Goal: Check status: Check status

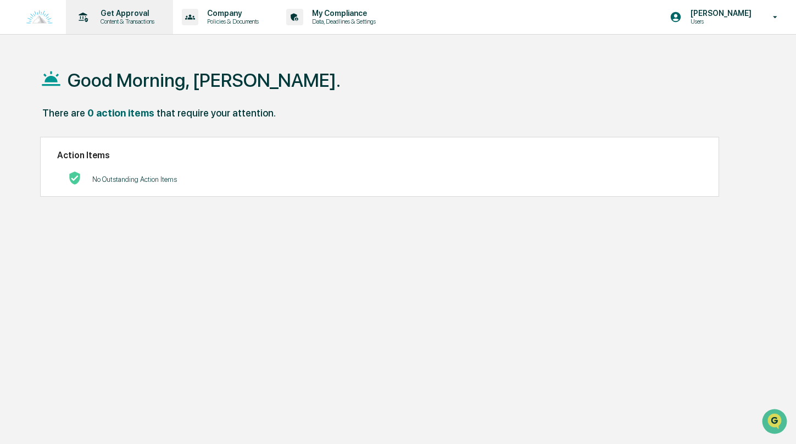
click at [122, 12] on p "Get Approval" at bounding box center [126, 13] width 68 height 9
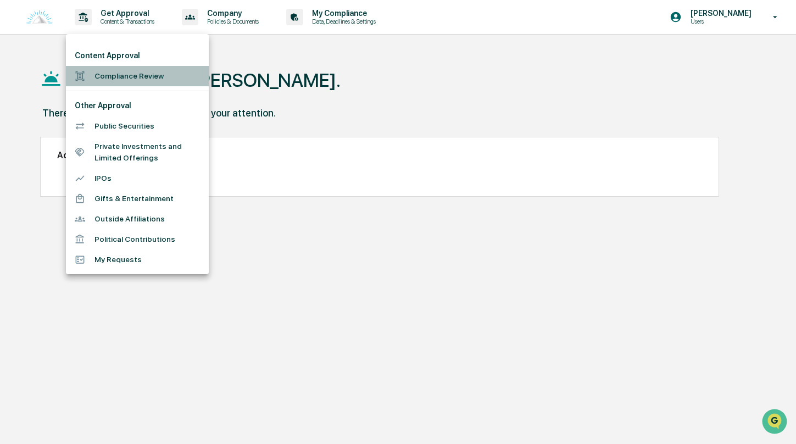
click at [124, 73] on li "Compliance Review" at bounding box center [137, 76] width 143 height 20
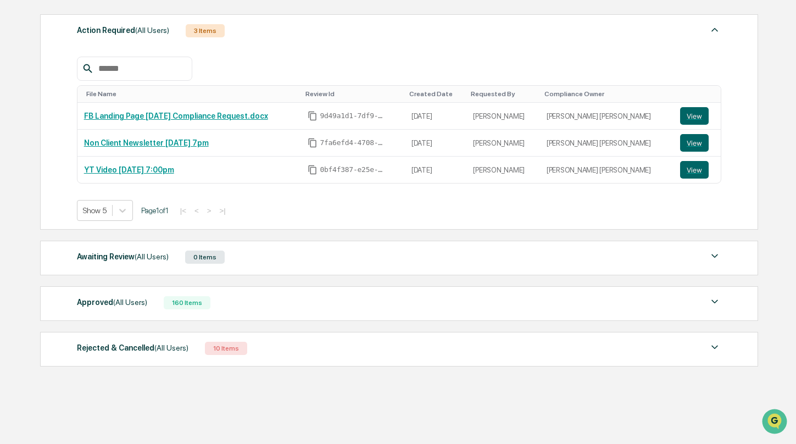
scroll to position [161, 0]
click at [141, 297] on div "Approved (All Users)" at bounding box center [112, 302] width 70 height 14
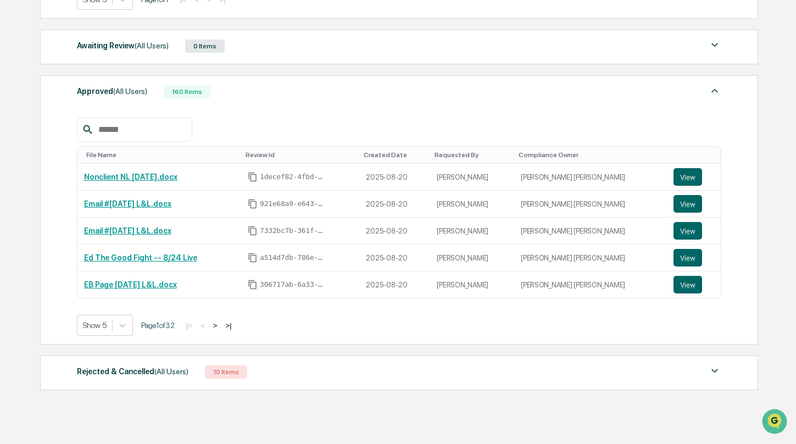
scroll to position [363, 0]
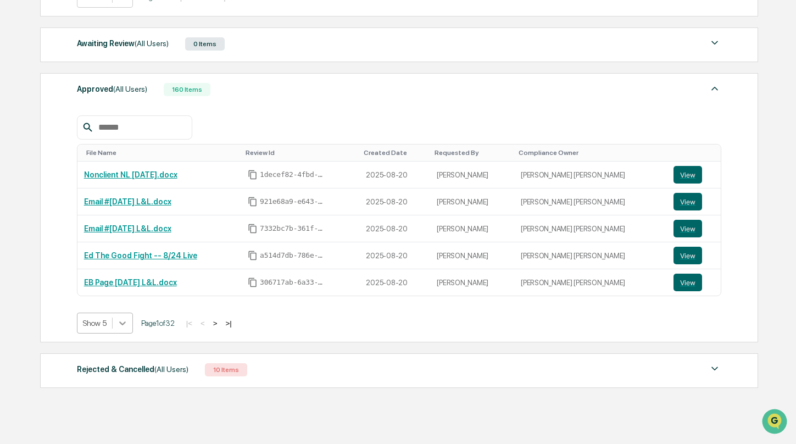
click at [120, 327] on icon at bounding box center [122, 323] width 11 height 11
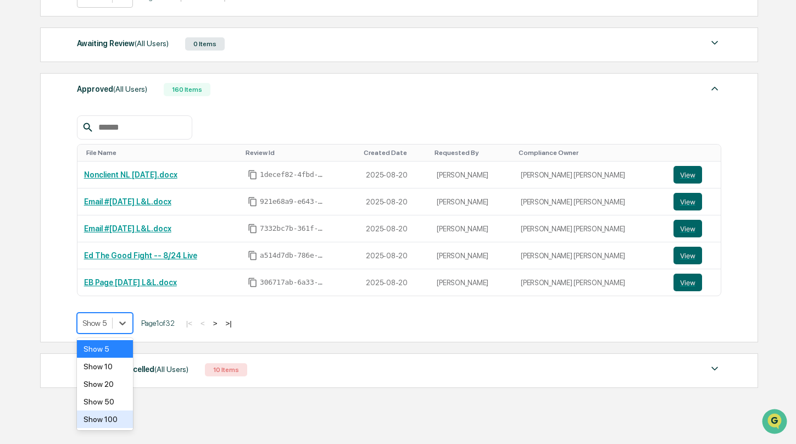
click at [114, 419] on div "Show 100" at bounding box center [105, 420] width 57 height 18
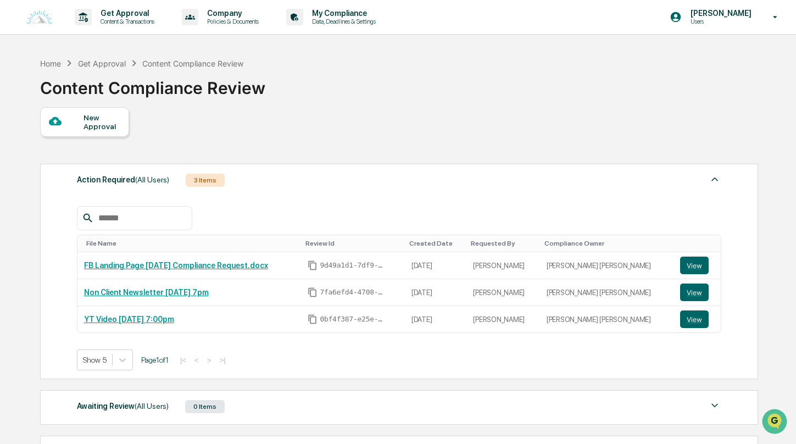
scroll to position [0, 0]
click at [109, 222] on input "text" at bounding box center [140, 218] width 93 height 14
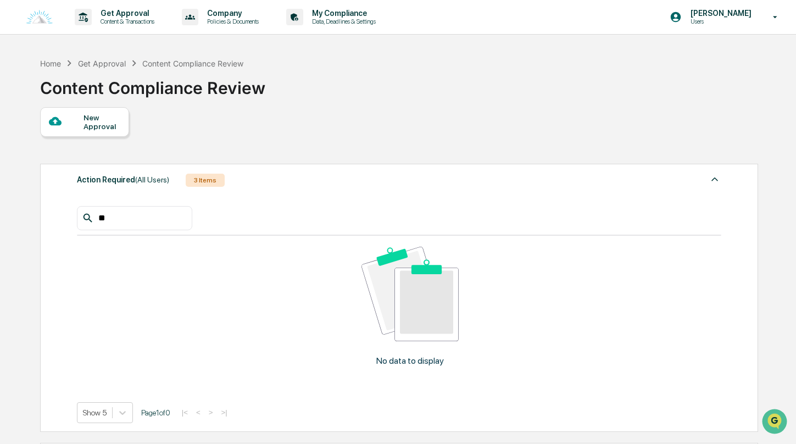
type input "*"
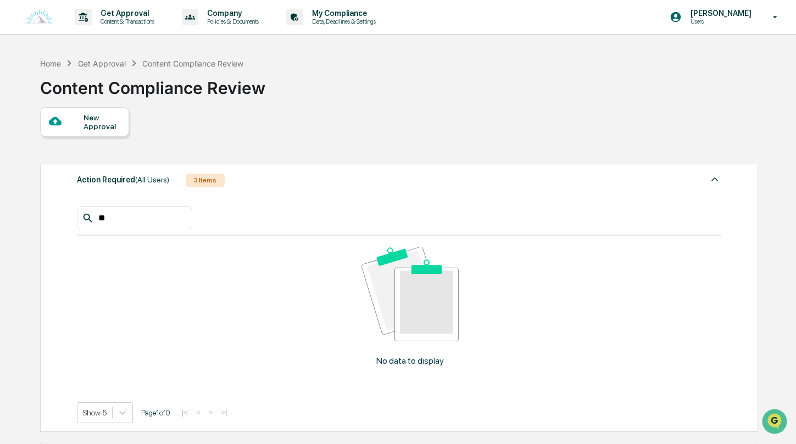
type input "*"
